Goal: Task Accomplishment & Management: Manage account settings

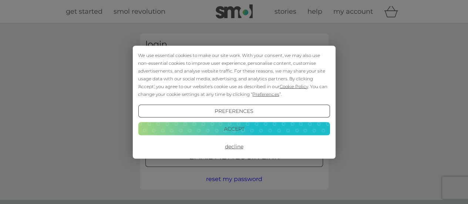
click at [245, 129] on button "Accept" at bounding box center [234, 128] width 192 height 13
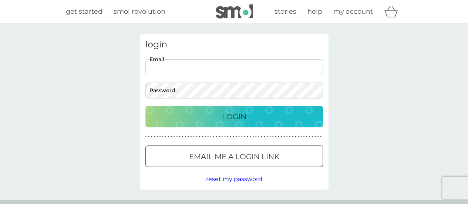
click at [177, 60] on input "Email" at bounding box center [234, 67] width 178 height 16
type input "[EMAIL_ADDRESS][DOMAIN_NAME]"
click at [252, 117] on div "Login" at bounding box center [234, 117] width 163 height 12
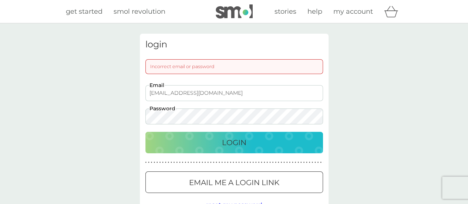
click at [221, 64] on div "Incorrect email or password" at bounding box center [234, 66] width 178 height 15
click at [115, 112] on div "login Incorrect email or password malcolmkirkham@gmail.com Email Password Login…" at bounding box center [234, 124] width 468 height 202
click at [238, 143] on p "Login" at bounding box center [234, 143] width 24 height 12
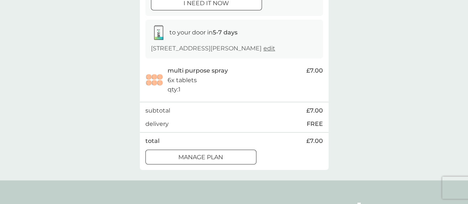
scroll to position [116, 0]
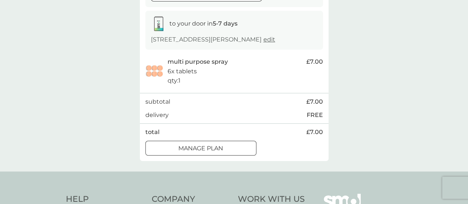
click at [221, 144] on p "Manage plan" at bounding box center [200, 149] width 45 height 10
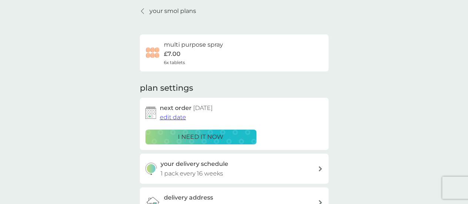
scroll to position [30, 0]
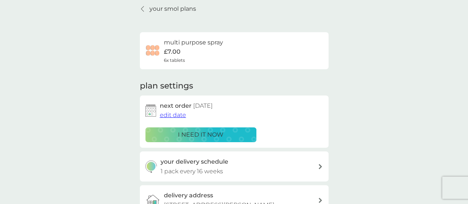
click at [170, 113] on span "edit date" at bounding box center [173, 114] width 26 height 7
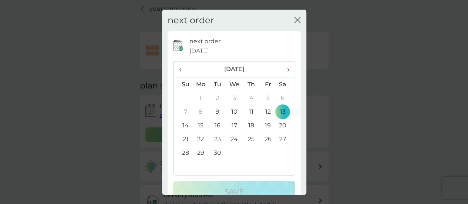
click at [298, 17] on icon "close" at bounding box center [299, 20] width 3 height 6
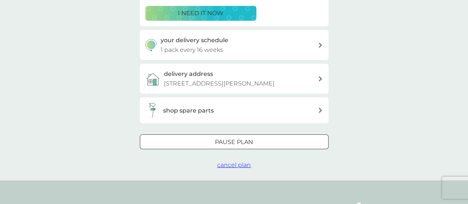
scroll to position [154, 0]
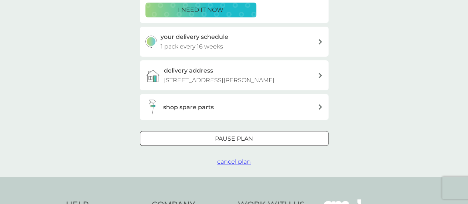
click at [255, 139] on div "Pause plan" at bounding box center [234, 139] width 188 height 10
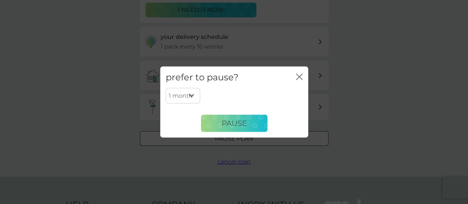
click at [192, 95] on select "1 month 2 months 3 months 4 months 5 months 6 months" at bounding box center [183, 96] width 34 height 16
select select "3"
click at [166, 88] on select "1 month 2 months 3 months 4 months 5 months 6 months" at bounding box center [183, 96] width 34 height 16
click at [238, 126] on span "Pause" at bounding box center [234, 123] width 25 height 9
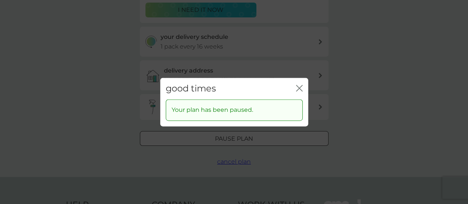
click at [299, 88] on icon "close" at bounding box center [300, 88] width 3 height 6
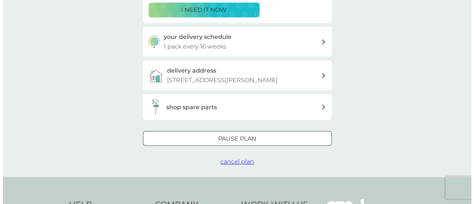
scroll to position [0, 0]
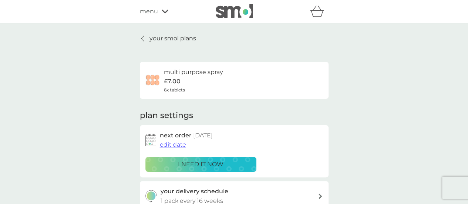
click at [164, 9] on icon at bounding box center [165, 11] width 7 height 4
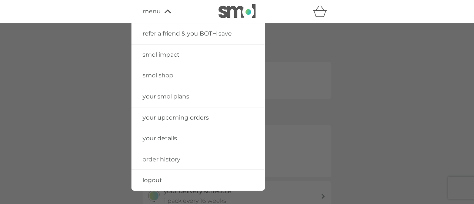
click at [153, 178] on span "logout" at bounding box center [152, 180] width 20 height 7
